Goal: Communication & Community: Connect with others

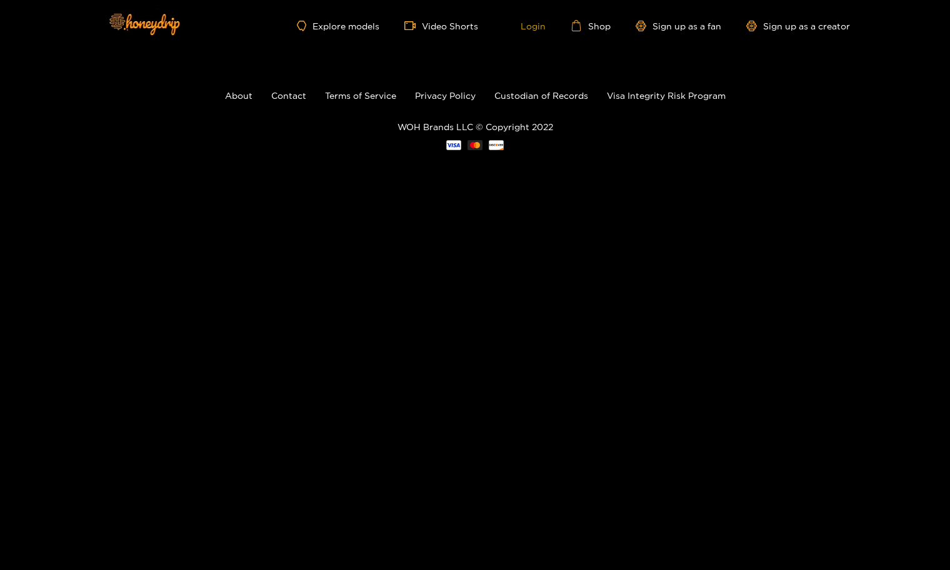
click at [522, 22] on link "Login" at bounding box center [524, 25] width 43 height 11
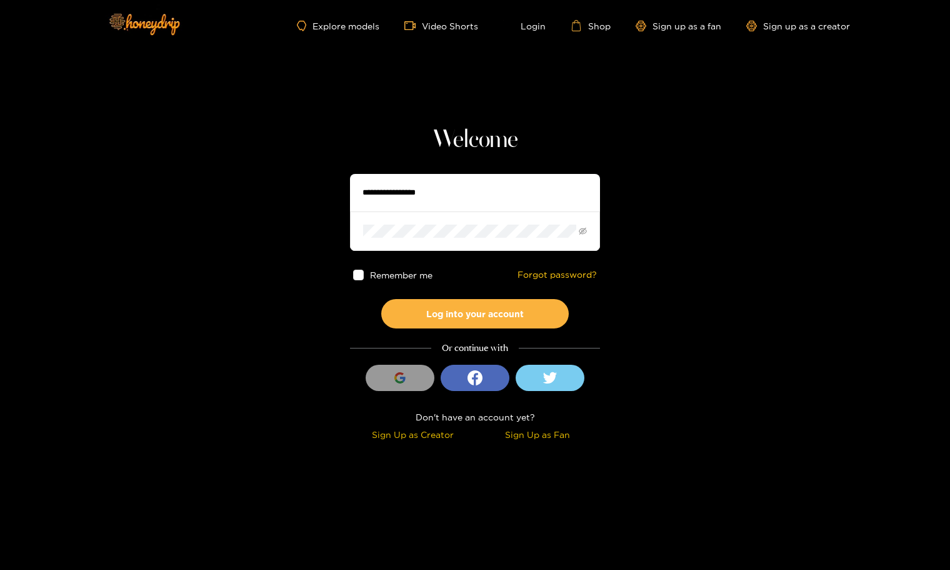
type input "***"
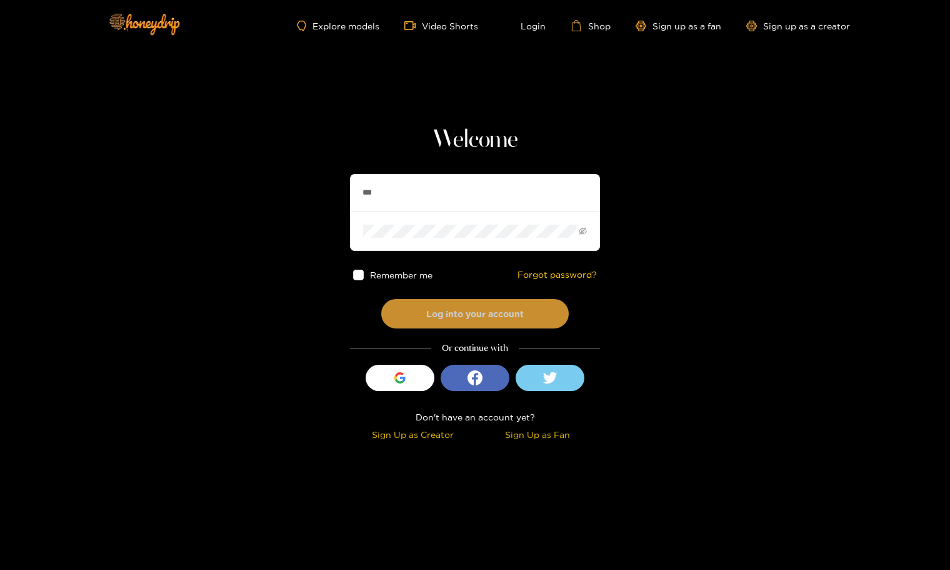
click at [414, 308] on button "Log into your account" at bounding box center [475, 313] width 188 height 29
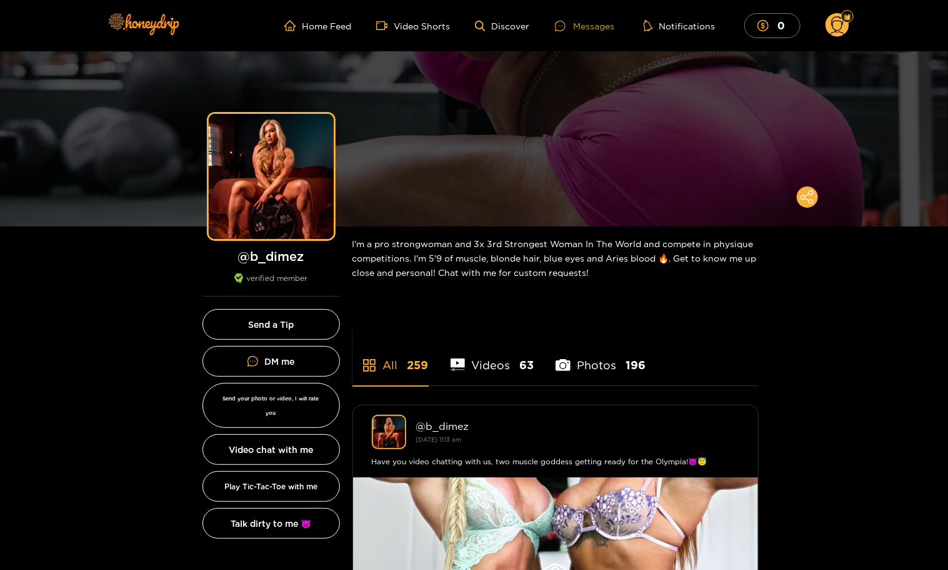
click at [586, 21] on div "Messages" at bounding box center [585, 26] width 60 height 14
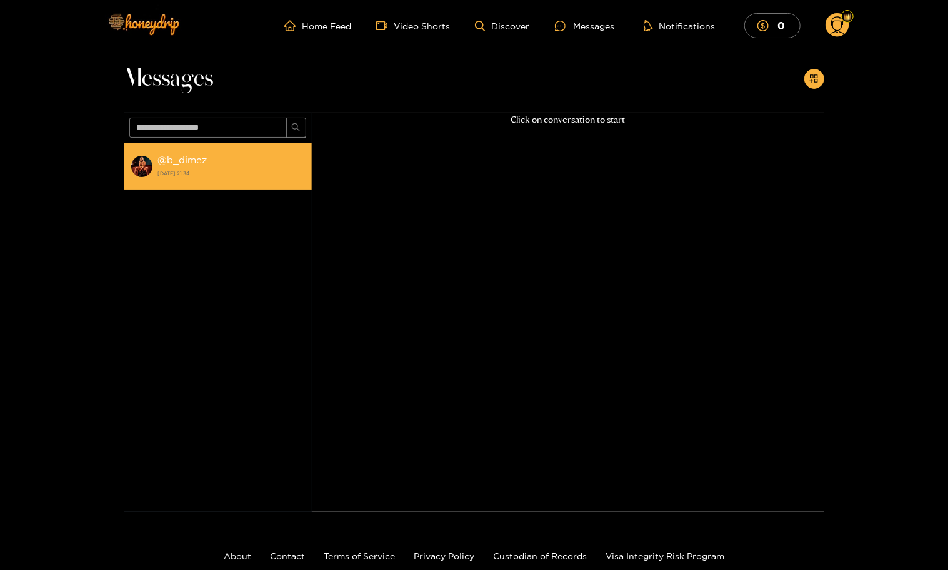
click at [176, 166] on div "@ b_dimez [DATE] 21:34" at bounding box center [232, 166] width 148 height 28
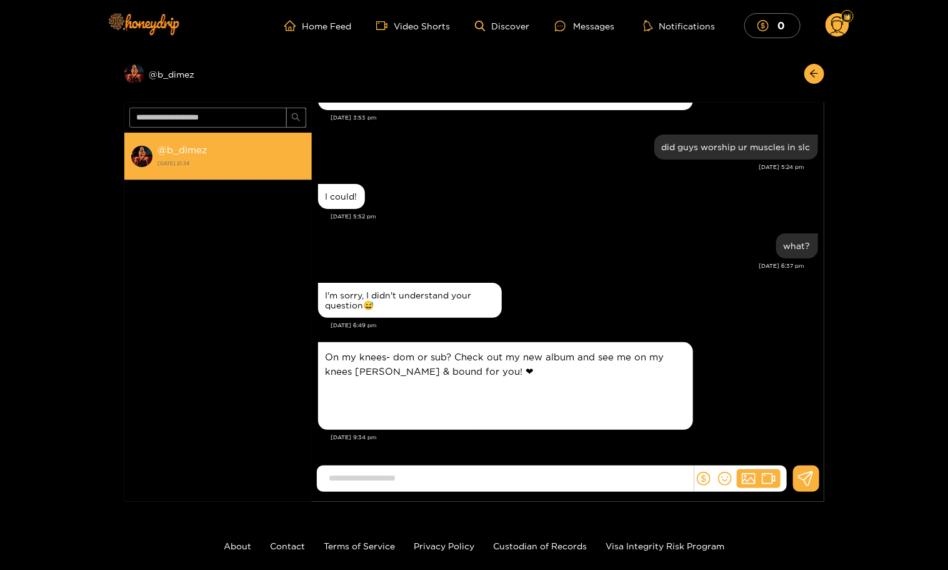
scroll to position [1604, 0]
